Goal: Task Accomplishment & Management: Manage account settings

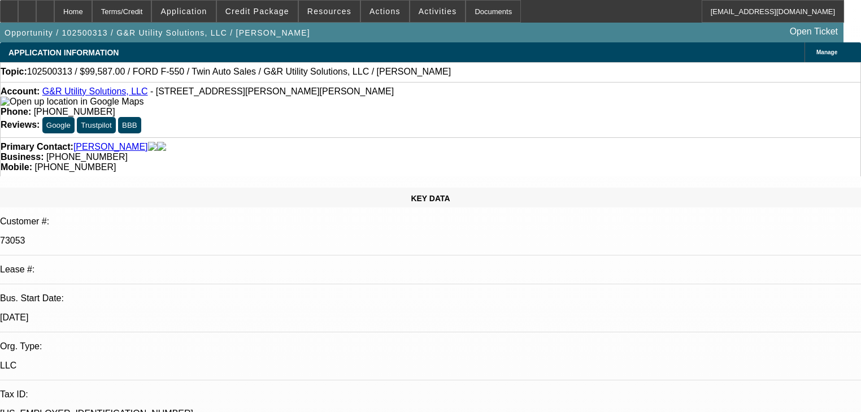
select select "0"
select select "2"
select select "0"
select select "6"
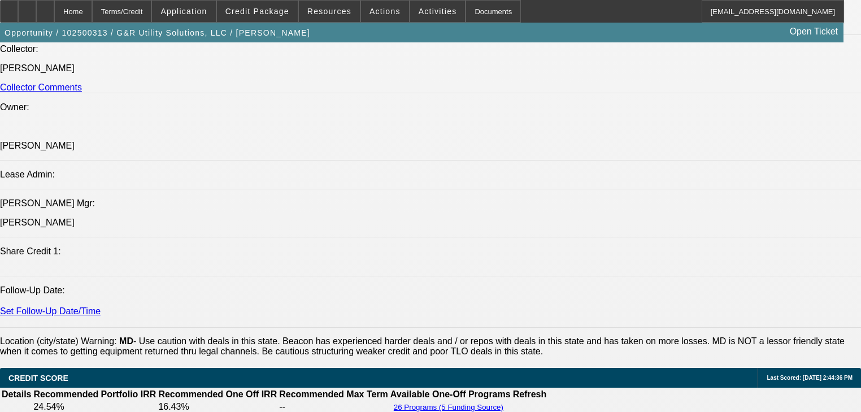
scroll to position [1220, 0]
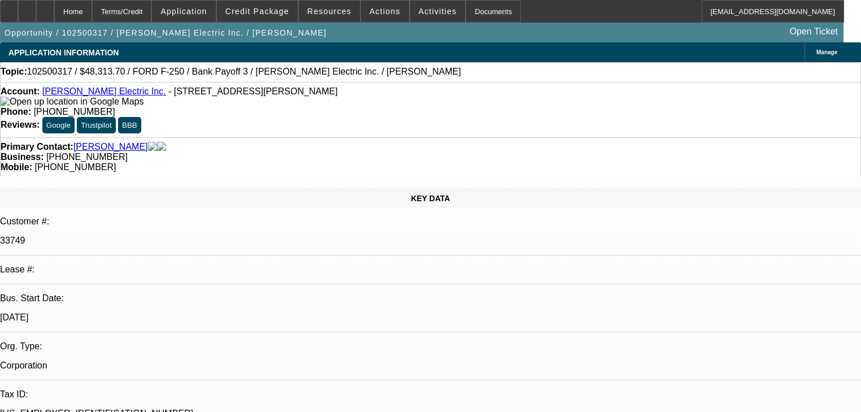
select select "0"
select select "3"
select select "0"
select select "6"
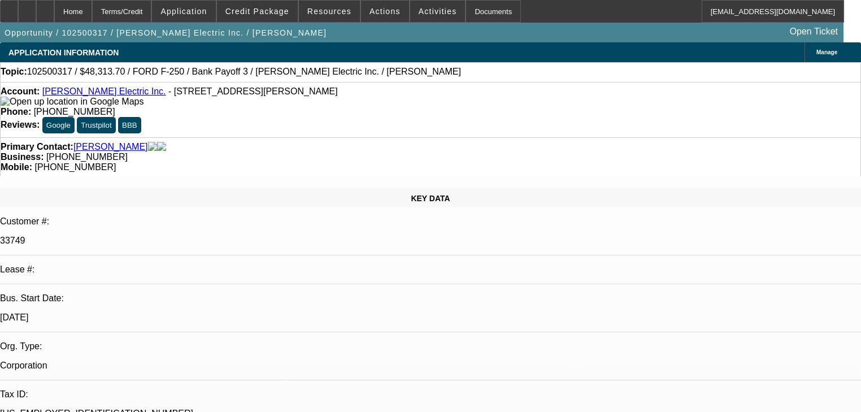
select select "0"
select select "3"
select select "0"
select select "6"
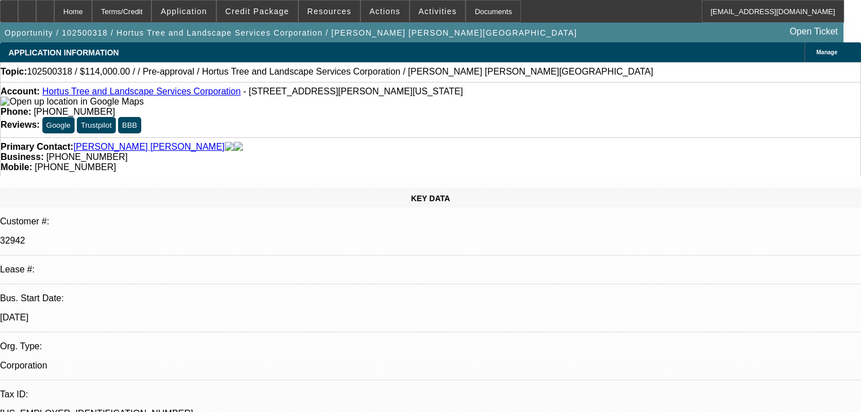
select select "2"
select select "0"
select select "6"
